Goal: Task Accomplishment & Management: Manage account settings

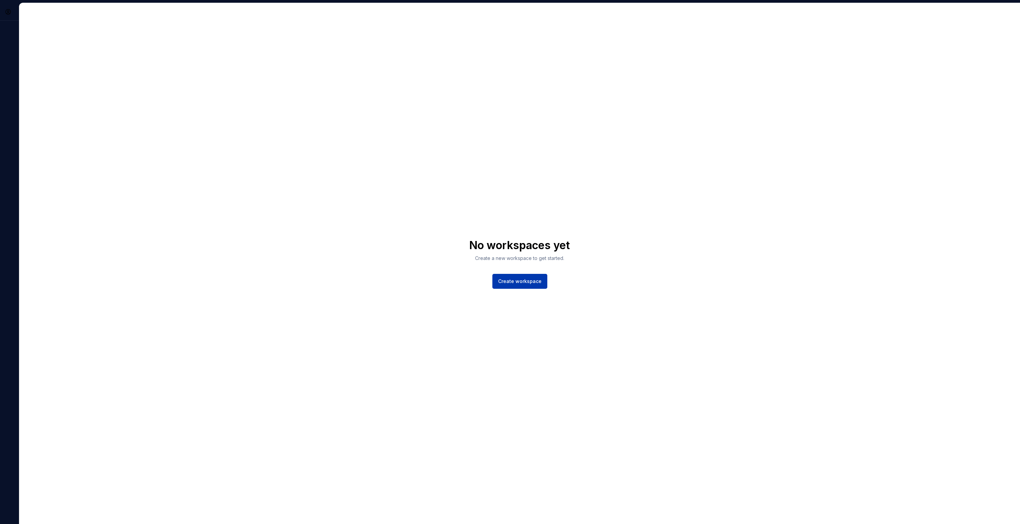
click at [530, 283] on span "Create workspace" at bounding box center [519, 281] width 43 height 7
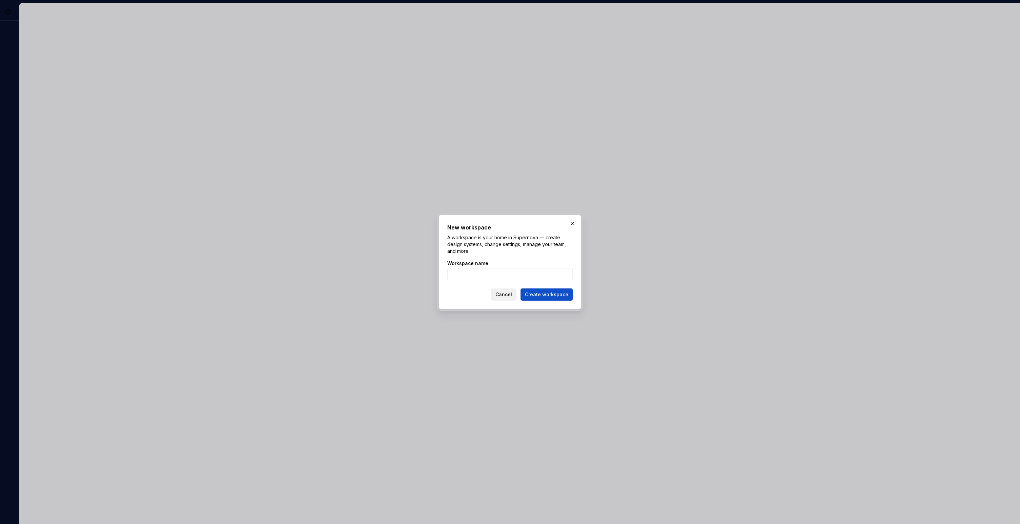
click at [510, 293] on span "Cancel" at bounding box center [504, 294] width 17 height 7
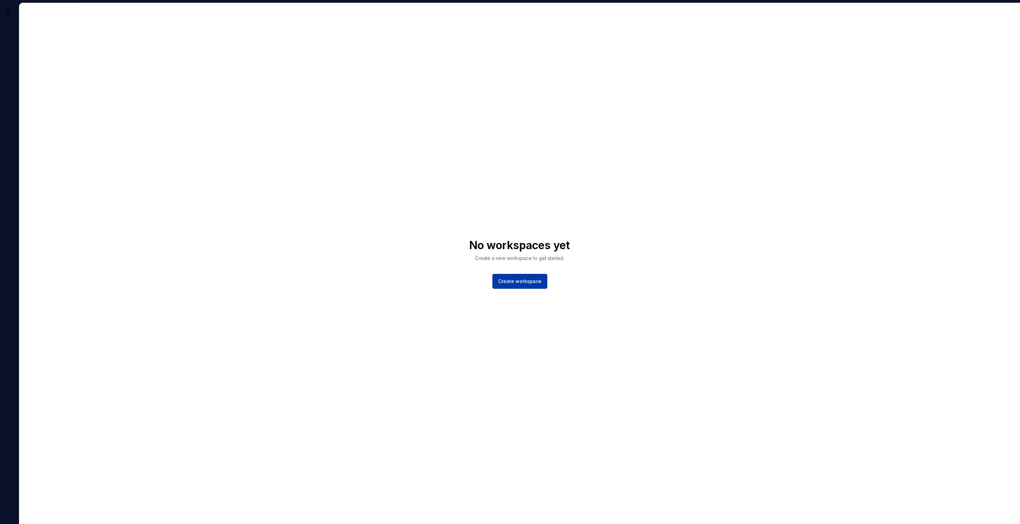
click at [524, 283] on span "Create workspace" at bounding box center [519, 281] width 43 height 7
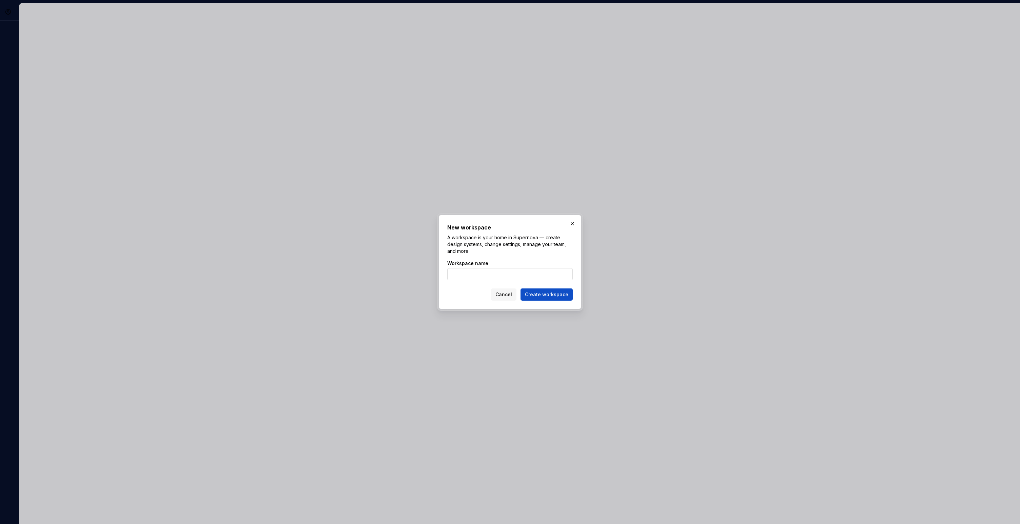
click at [514, 275] on input "Workspace name" at bounding box center [509, 274] width 125 height 12
type input "lmb"
click at [568, 295] on button "Create workspace" at bounding box center [547, 295] width 52 height 12
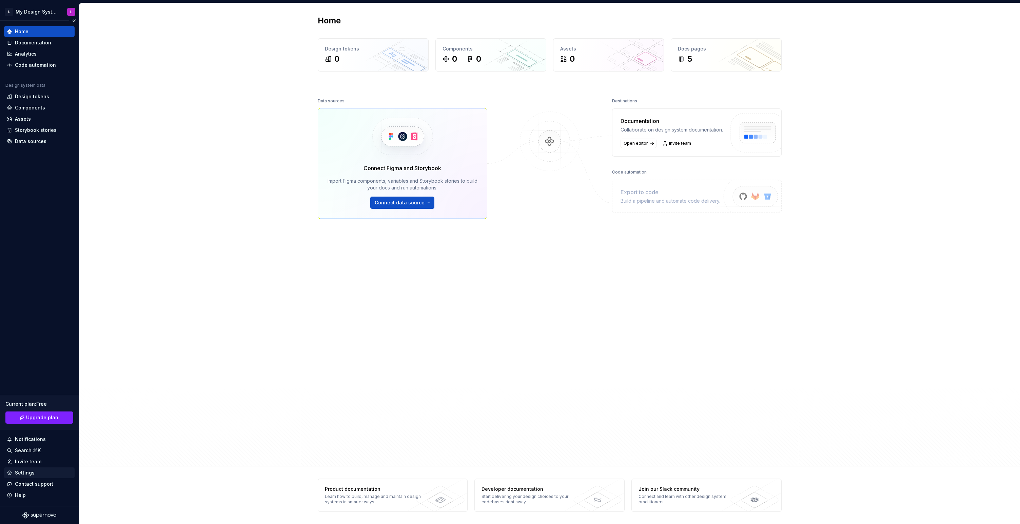
click at [30, 474] on div "Settings" at bounding box center [25, 473] width 20 height 7
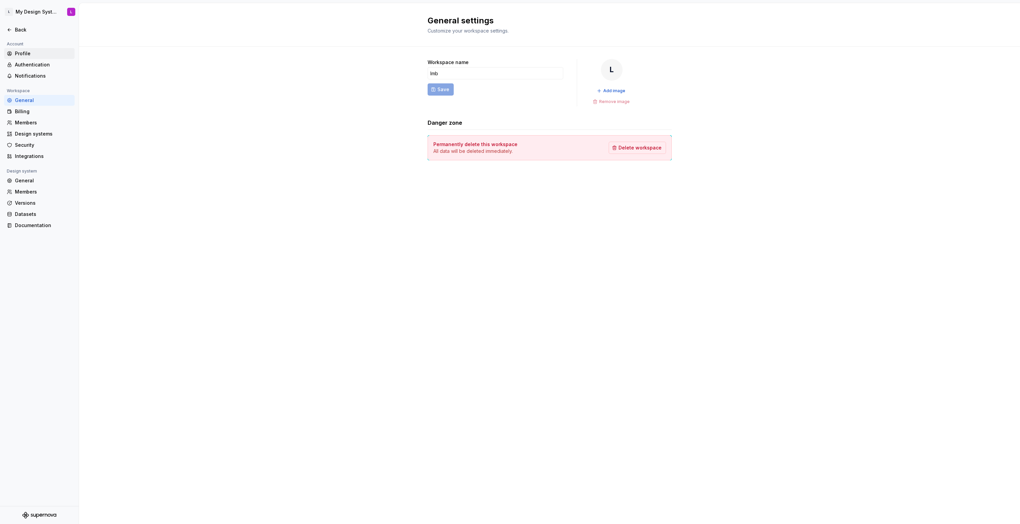
click at [23, 54] on div "Profile" at bounding box center [43, 53] width 57 height 7
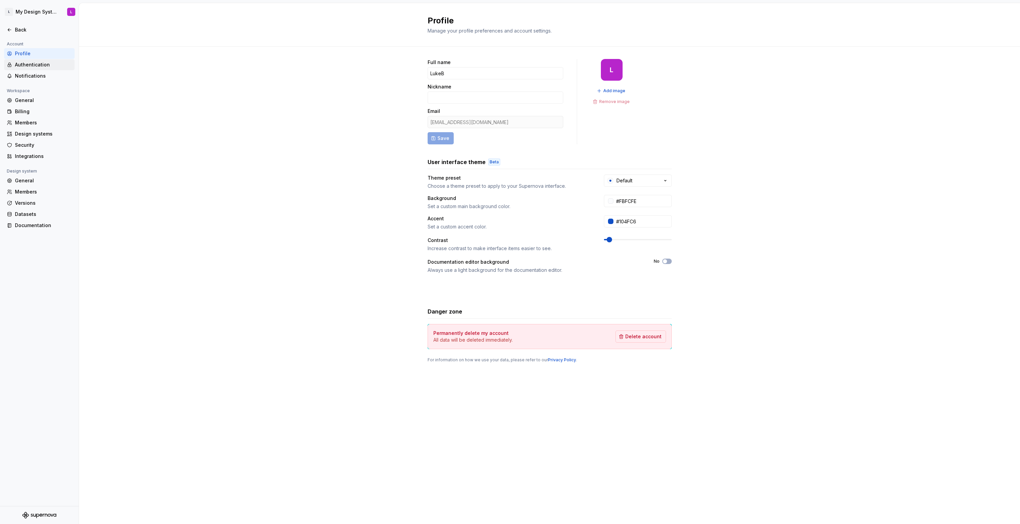
click at [35, 69] on div "Authentication" at bounding box center [39, 64] width 71 height 11
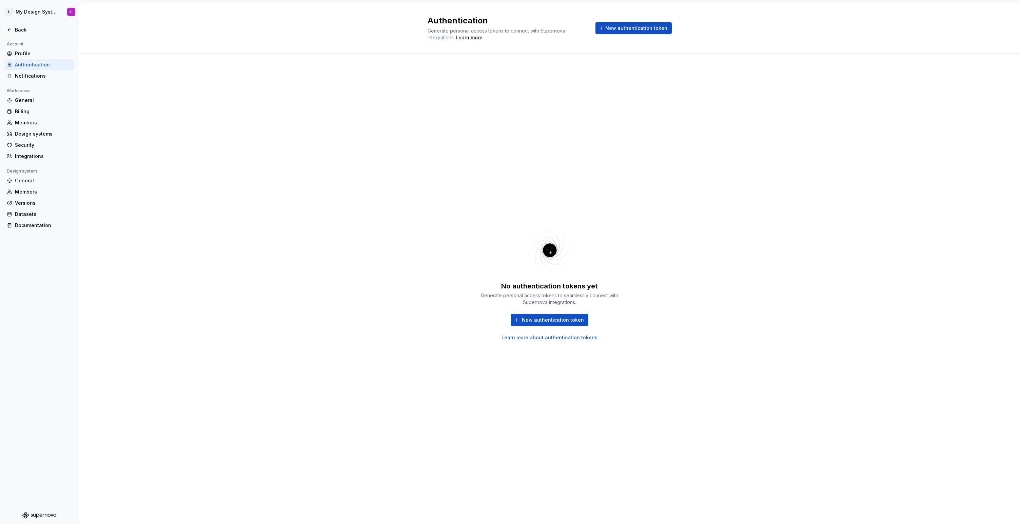
click at [46, 515] on icon "Supernova Logo" at bounding box center [39, 515] width 34 height 7
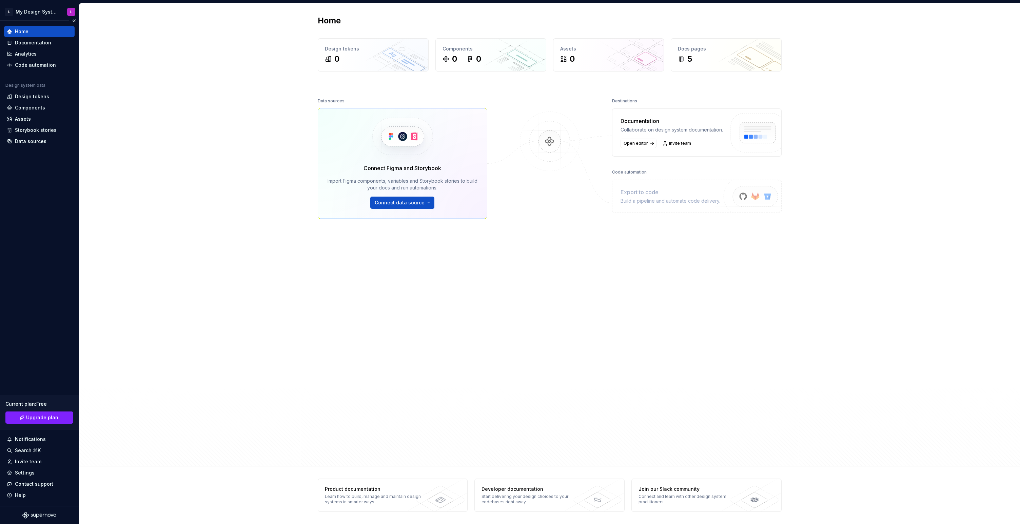
click at [40, 404] on div "Current plan : Free" at bounding box center [39, 404] width 68 height 7
click at [27, 471] on div "Settings" at bounding box center [25, 473] width 20 height 7
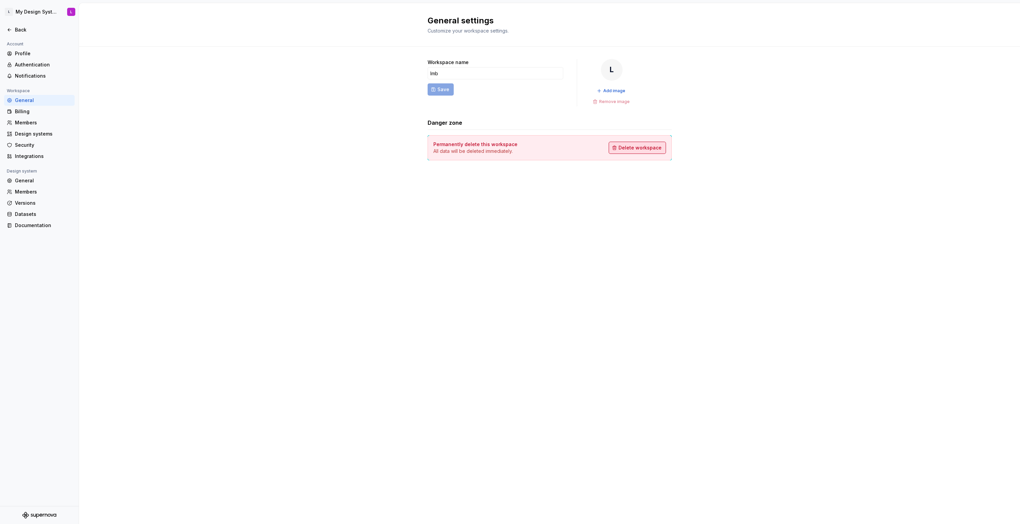
click at [638, 149] on span "Delete workspace" at bounding box center [640, 147] width 43 height 7
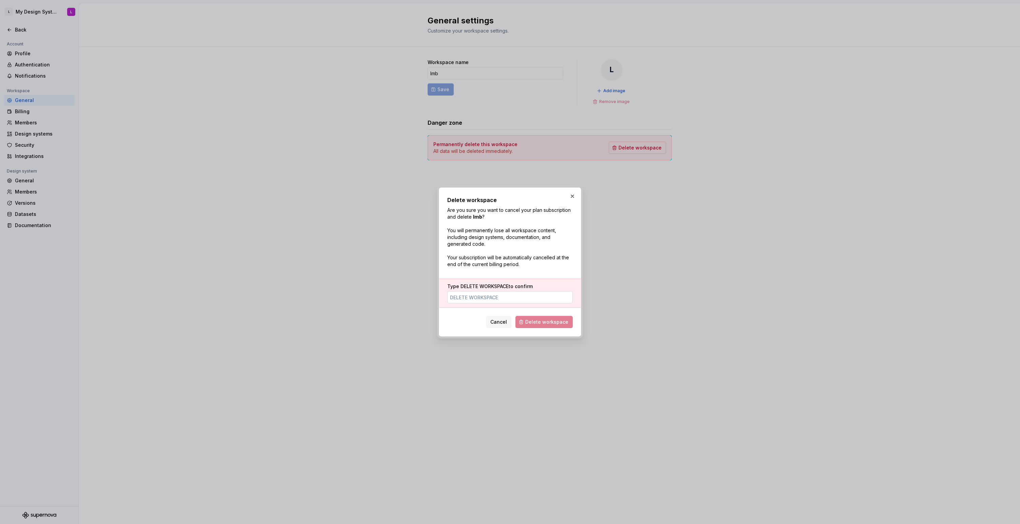
click at [507, 298] on input "Type DELETE WORKSPACE to confirm" at bounding box center [509, 297] width 125 height 12
drag, startPoint x: 460, startPoint y: 286, endPoint x: 509, endPoint y: 287, distance: 49.5
click at [509, 287] on label "Type DELETE WORKSPACE to confirm" at bounding box center [489, 286] width 85 height 7
copy span "DELETE WORKSPACE"
click at [507, 294] on input "Type DELETE WORKSPACE to confirm" at bounding box center [509, 297] width 125 height 12
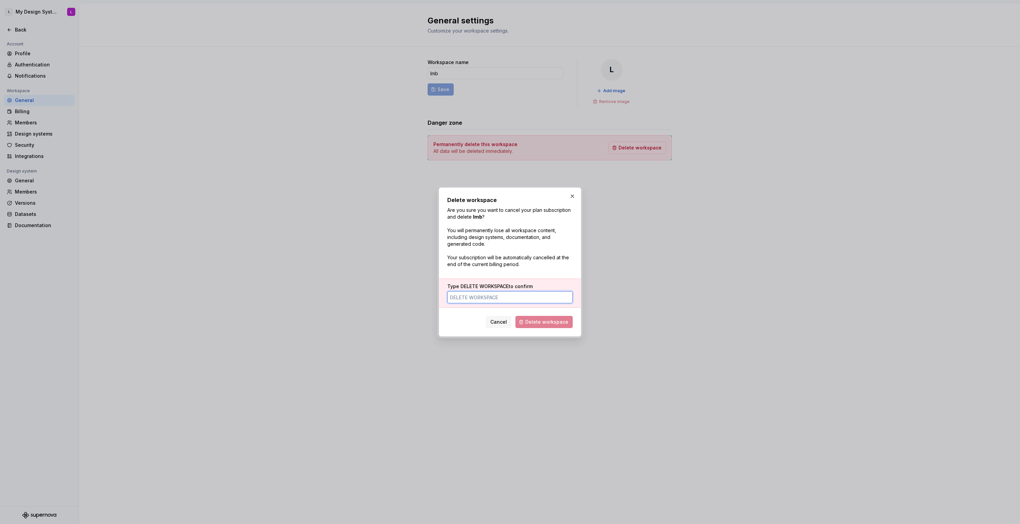
paste input "DELETE WORKSPACE"
type input "DELETE WORKSPACE"
click at [537, 323] on span "Delete workspace" at bounding box center [546, 322] width 43 height 7
